Goal: Information Seeking & Learning: Understand process/instructions

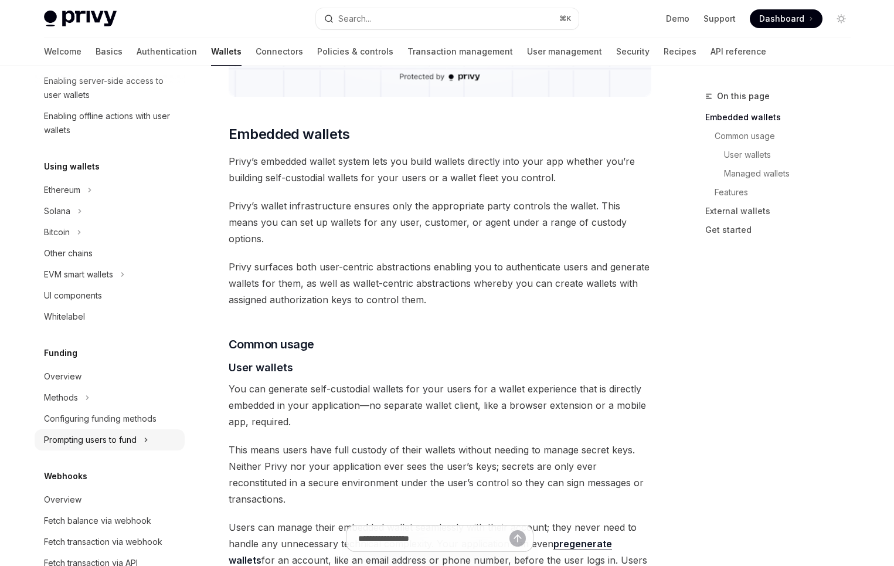
scroll to position [220, 0]
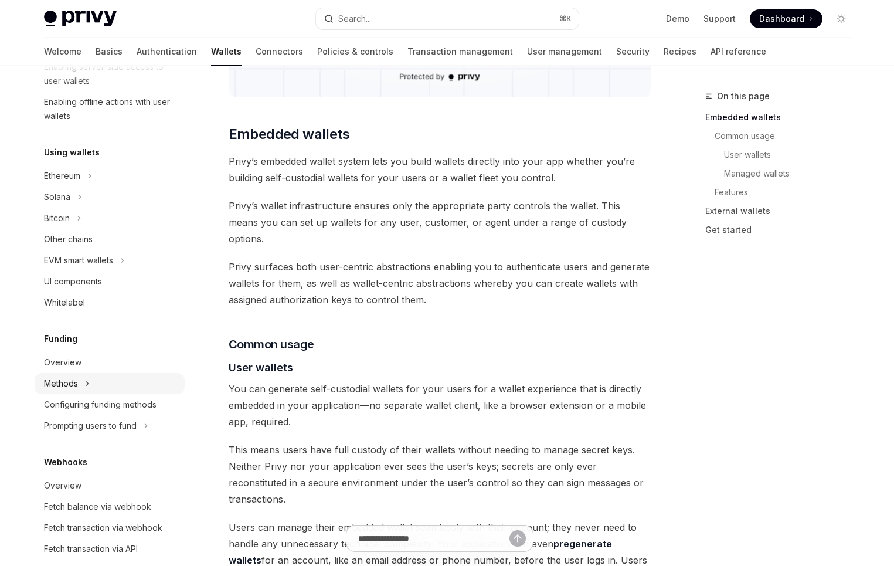
click at [67, 385] on div "Methods" at bounding box center [61, 383] width 34 height 14
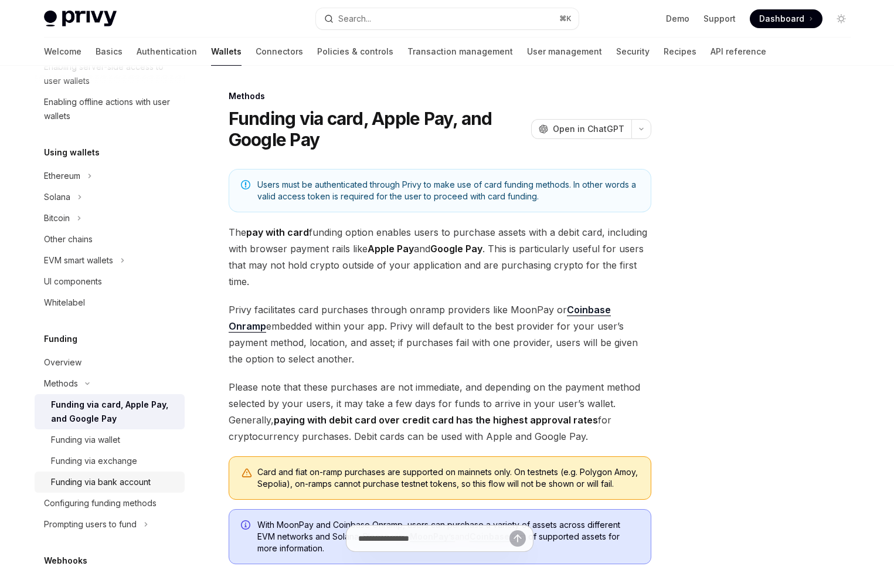
click at [141, 474] on link "Funding via bank account" at bounding box center [110, 481] width 150 height 21
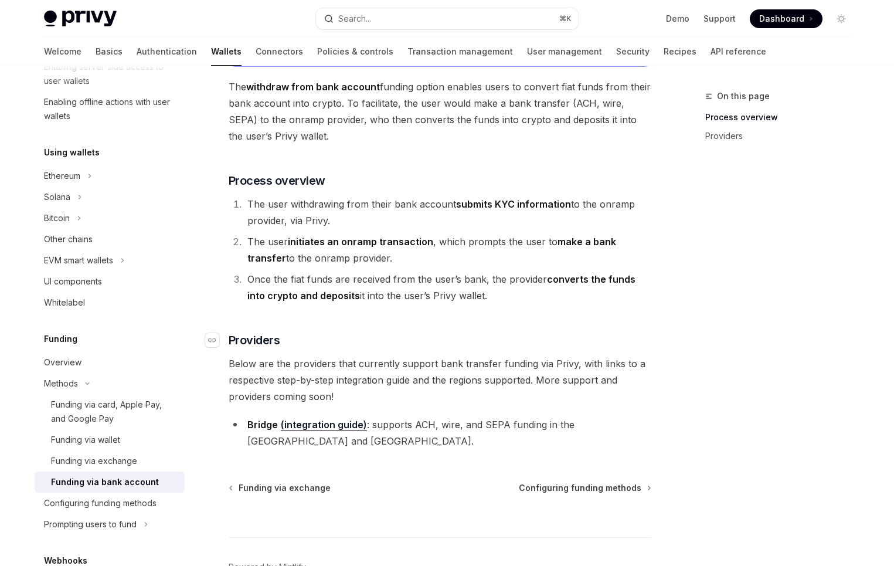
scroll to position [117, 0]
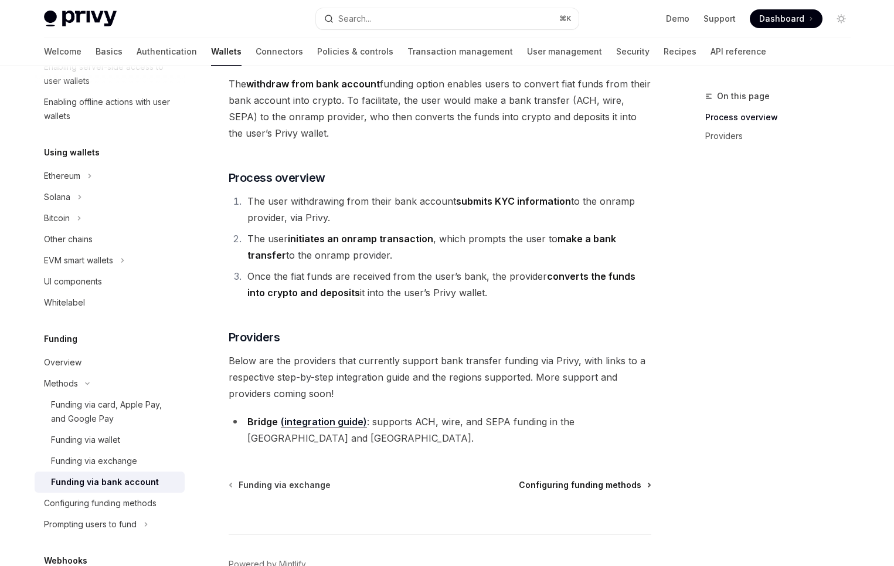
click at [552, 479] on span "Configuring funding methods" at bounding box center [580, 485] width 123 height 12
type textarea "*"
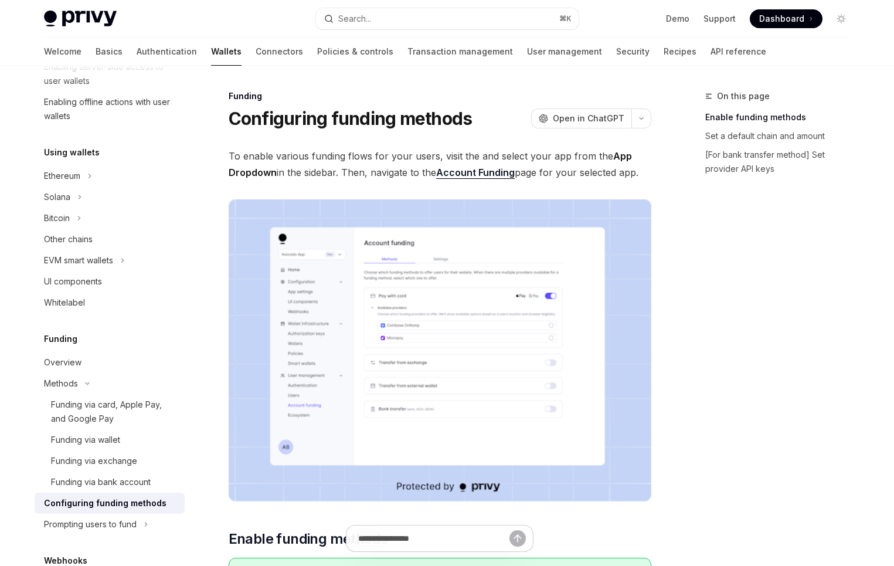
click at [440, 344] on img at bounding box center [440, 350] width 423 height 302
